Goal: Contribute content: Contribute content

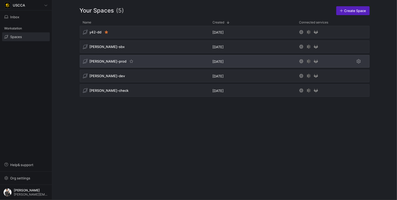
click at [129, 63] on div "[PERSON_NAME]-prod" at bounding box center [145, 61] width 130 height 13
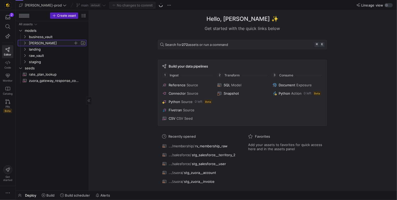
click at [46, 42] on span "[PERSON_NAME]" at bounding box center [51, 43] width 44 height 6
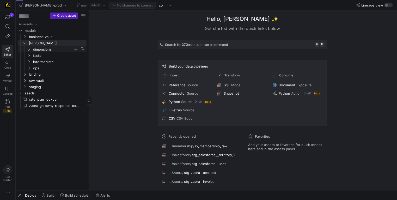
click at [47, 49] on span "dimensions" at bounding box center [53, 49] width 40 height 6
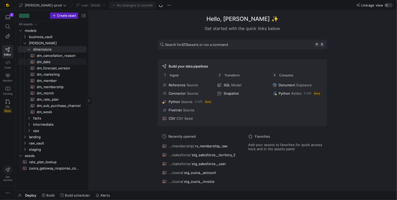
click at [55, 61] on span "dm_date​​​​​​​​​​" at bounding box center [59, 62] width 44 height 6
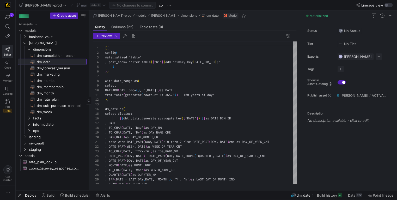
scroll to position [47, 0]
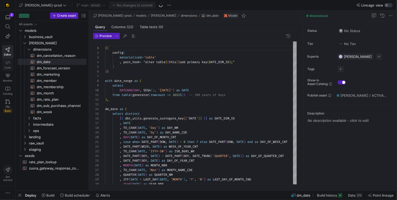
click at [8, 61] on icon at bounding box center [7, 62] width 5 height 5
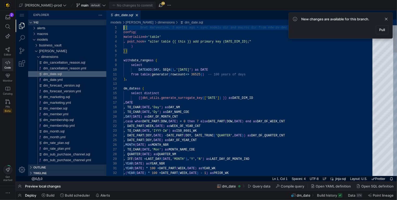
type textarea "from table(generator(rowcount => 36525)) -- 100 years of days ), dm_date as ( s…"
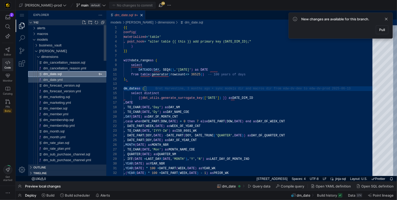
click at [73, 80] on div "dm_date.yml" at bounding box center [74, 80] width 63 height 6
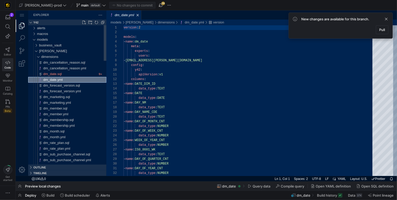
scroll to position [47, 0]
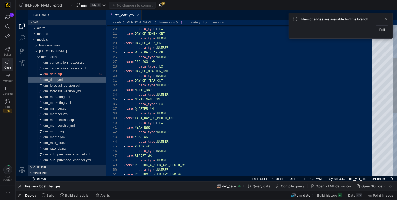
type textarea "- name: DAY_OF_MONTH_CNT data_type: NUMBER - name: DAY_OF_WEEK_CNT data_type: N…"
click at [160, 52] on div "- name : DAY_NAME_CDE data_type : TEXT - name : DAY_OF_MONTH_CNT data_type : NU…" at bounding box center [249, 142] width 252 height 417
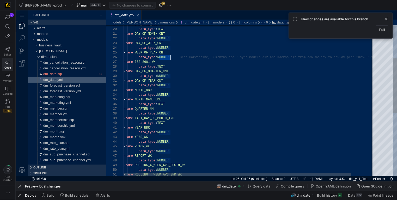
scroll to position [23, 47]
click at [166, 56] on div "- name : DAY_NAME_CDE data_type : TEXT - name : DAY_OF_MONTH_CNT data_type : NU…" at bounding box center [261, 142] width 276 height 417
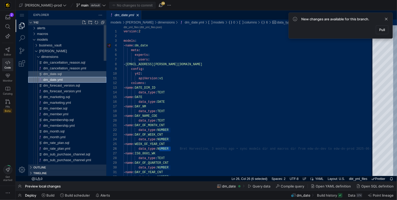
click at [70, 74] on div "dm_date.sql" at bounding box center [74, 74] width 63 height 6
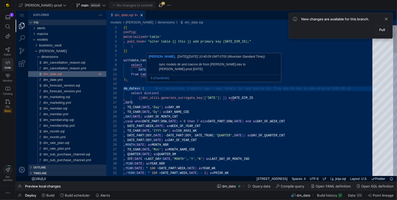
scroll to position [14, 23]
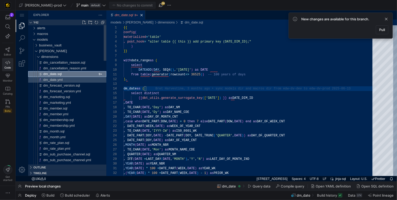
click at [78, 79] on div "dm_date.yml" at bounding box center [74, 80] width 63 height 6
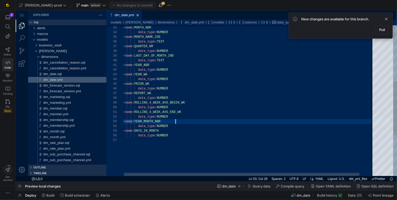
scroll to position [0, 38]
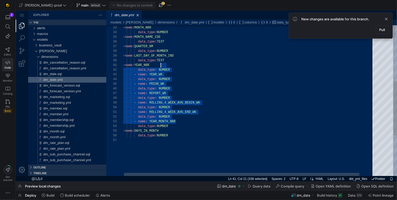
drag, startPoint x: 220, startPoint y: 121, endPoint x: 164, endPoint y: 65, distance: 79.6
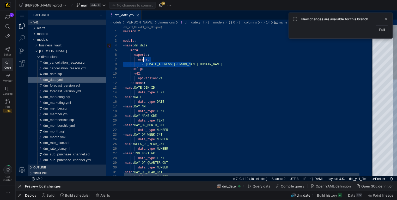
scroll to position [23, 0]
drag, startPoint x: 191, startPoint y: 64, endPoint x: 120, endPoint y: 56, distance: 71.6
type textarea "apiVersion: v1 columns: - name: DATE_DIM_ID data_type: TEXT - name: DATE data_t…"
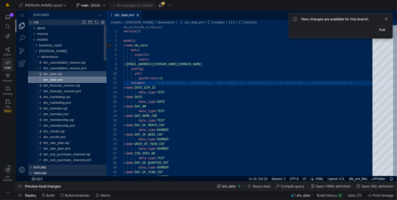
click at [70, 74] on div "dm_date.sql" at bounding box center [74, 74] width 63 height 6
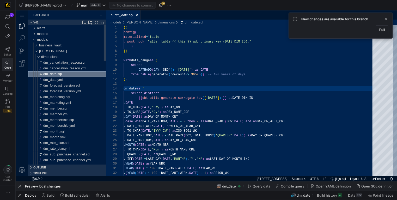
scroll to position [47, 23]
click at [66, 80] on div "dm_date.yml" at bounding box center [74, 79] width 63 height 6
